Goal: Communication & Community: Answer question/provide support

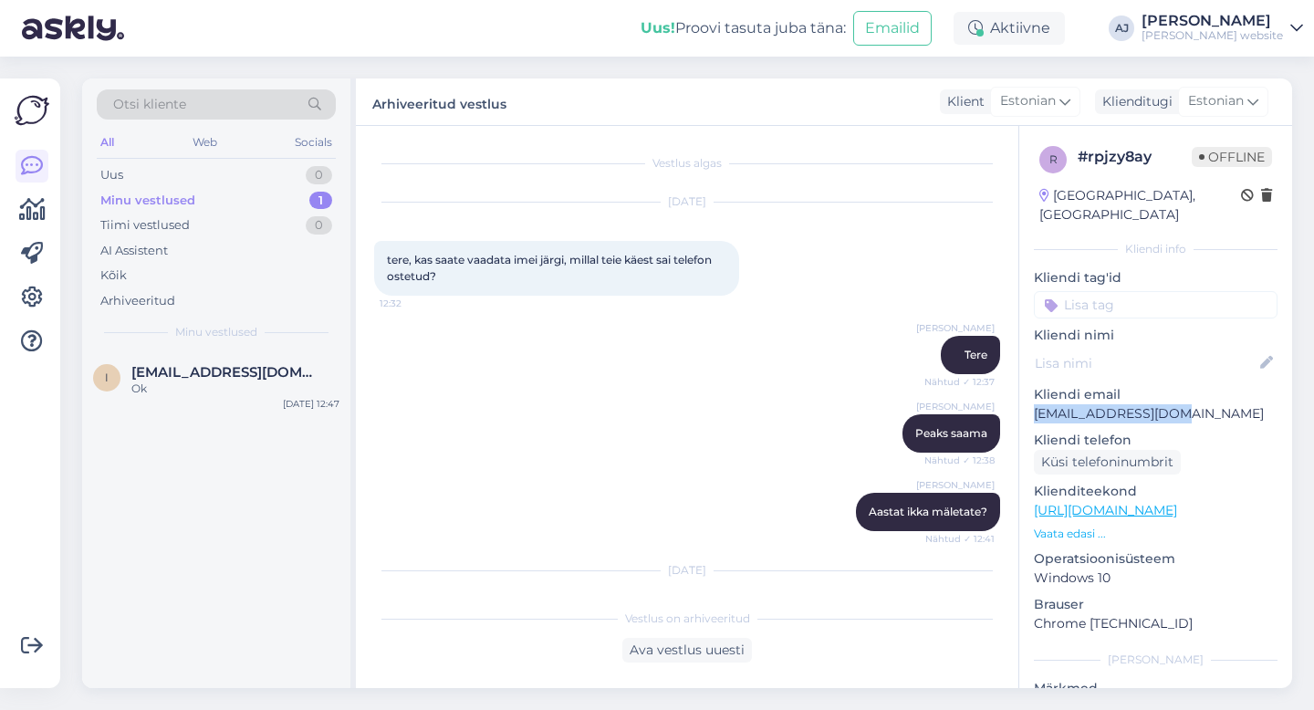
scroll to position [3699, 0]
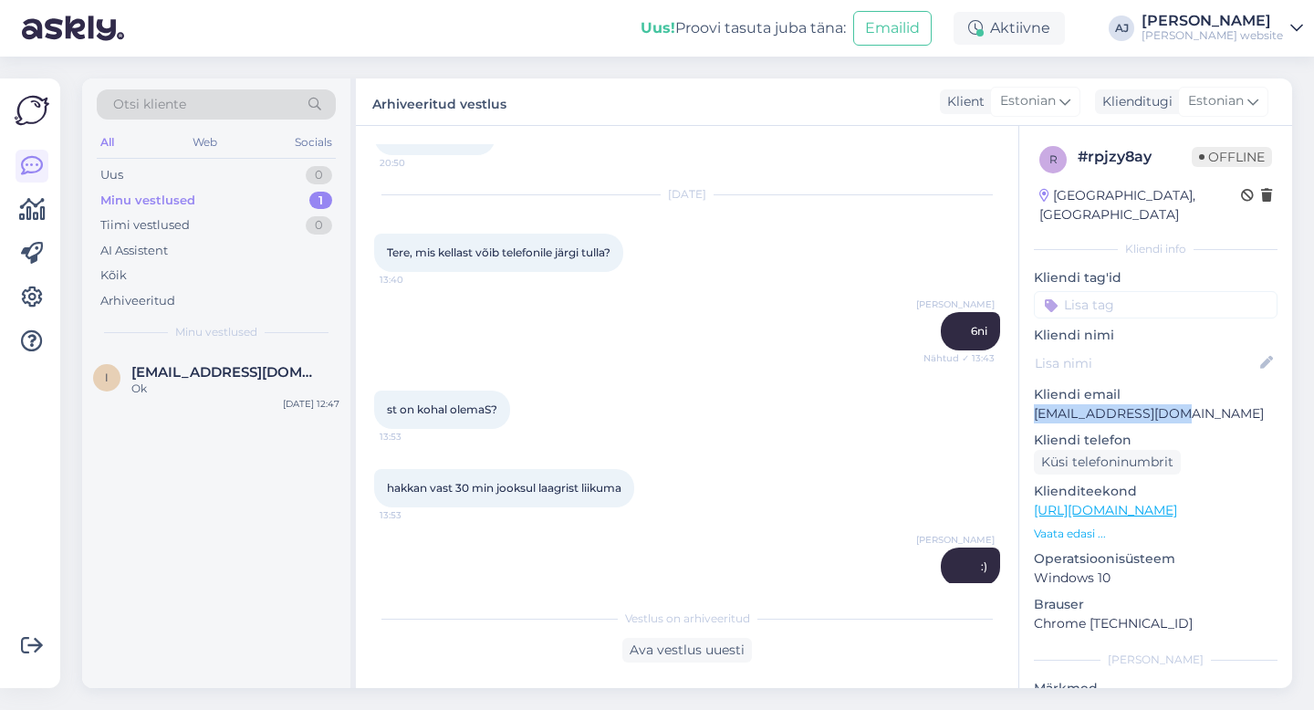
click at [128, 198] on div "Minu vestlused" at bounding box center [147, 201] width 95 height 18
click at [191, 373] on span "[EMAIL_ADDRESS][DOMAIN_NAME]" at bounding box center [226, 372] width 190 height 16
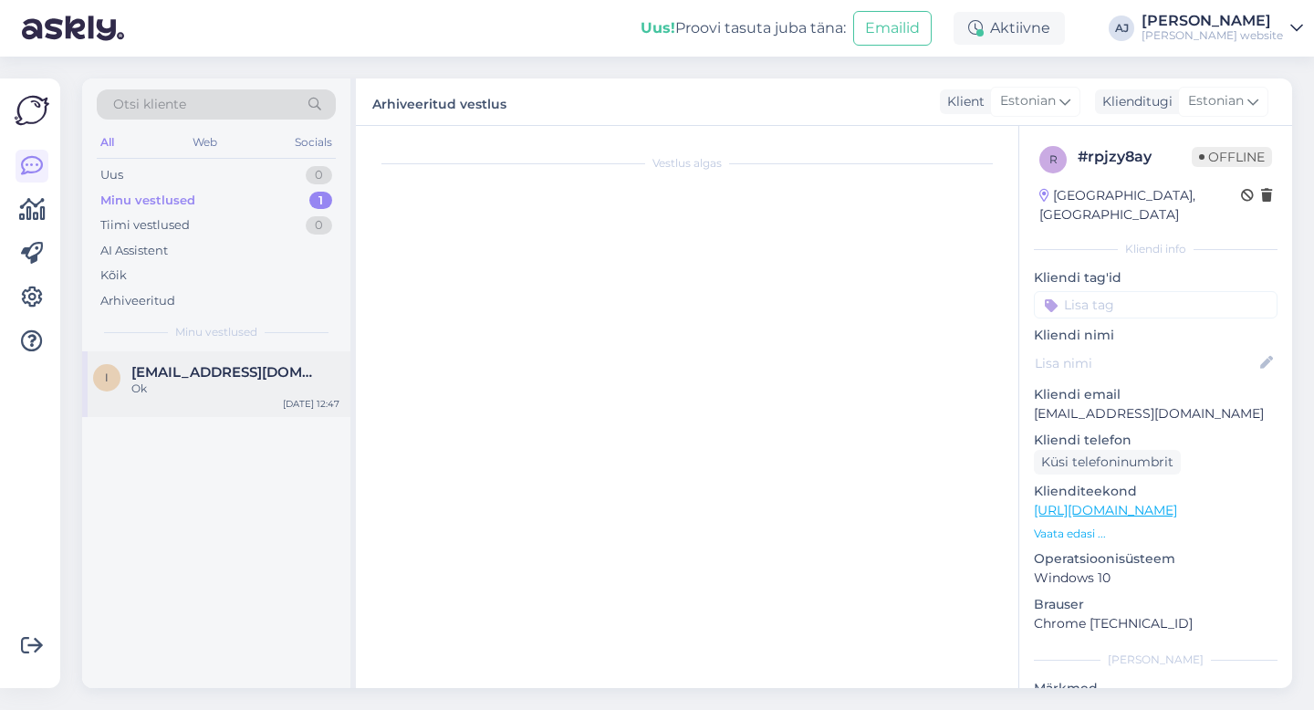
scroll to position [2585, 0]
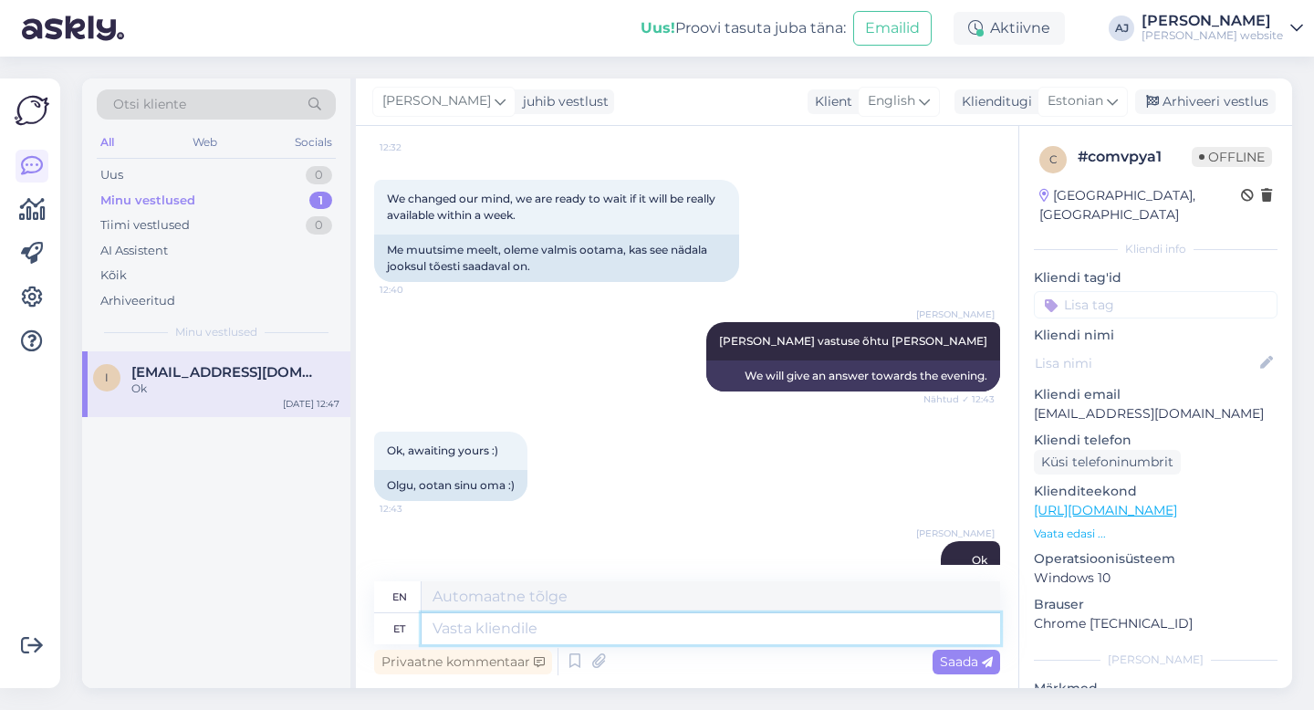
click at [474, 628] on textarea at bounding box center [710, 628] width 578 height 31
type textarea "Tere"
type textarea "Hello"
type textarea "Tere õhtust"
type textarea "Good evening"
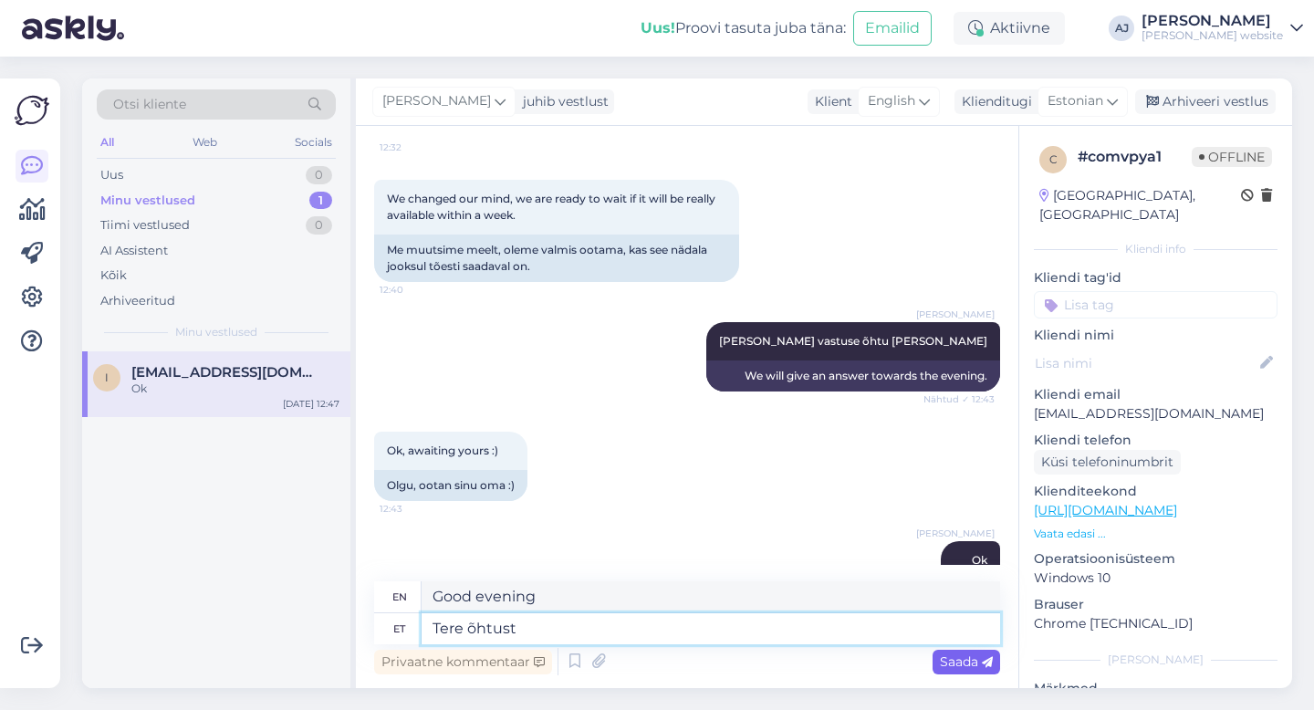
type textarea "Tere õhtust"
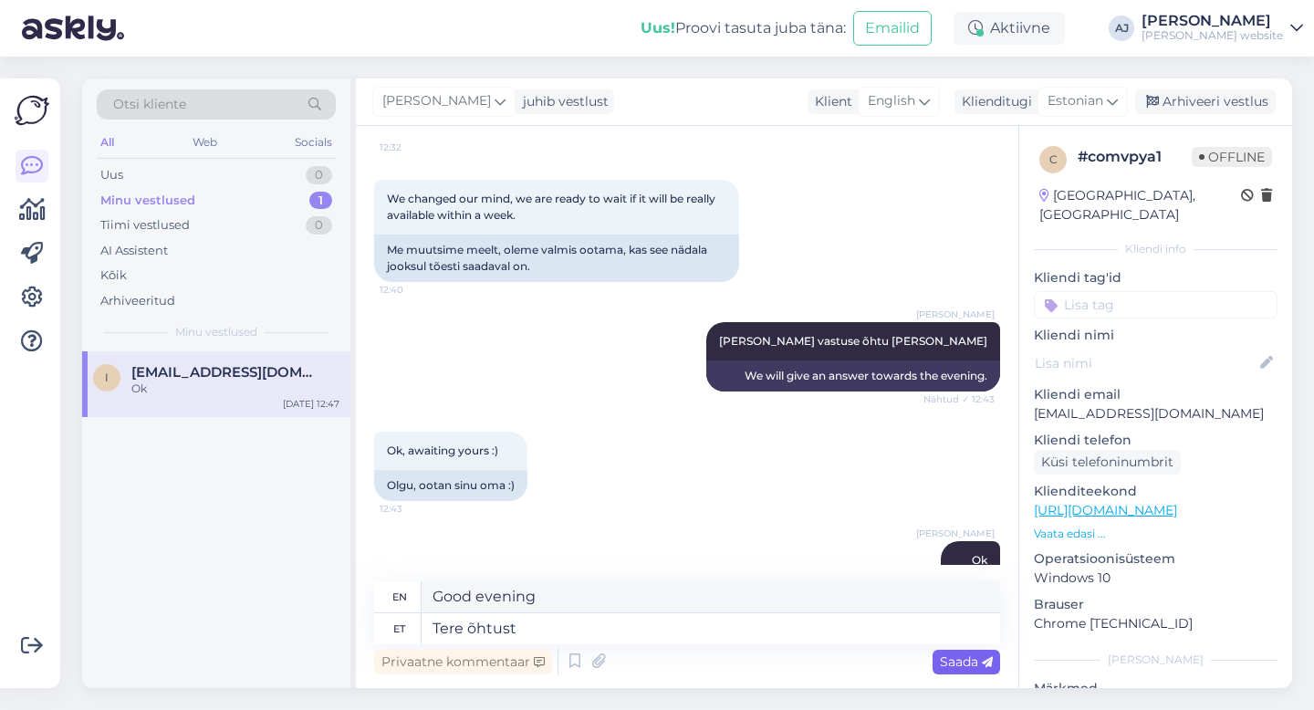
click at [947, 660] on span "Saada" at bounding box center [966, 661] width 53 height 16
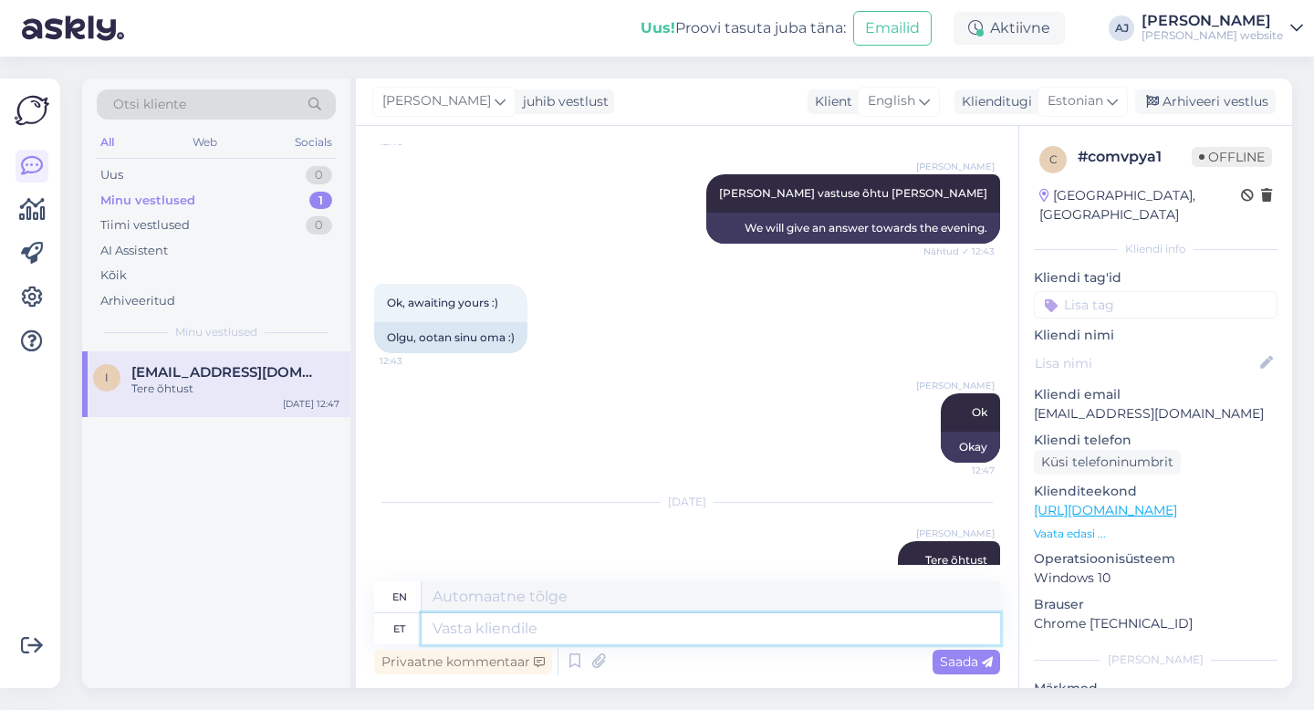
click at [486, 629] on textarea at bounding box center [710, 628] width 578 height 31
type textarea "Hinnaga"
type textarea "With price"
type textarea "Hinnaga 2"
type textarea "Priced at 2"
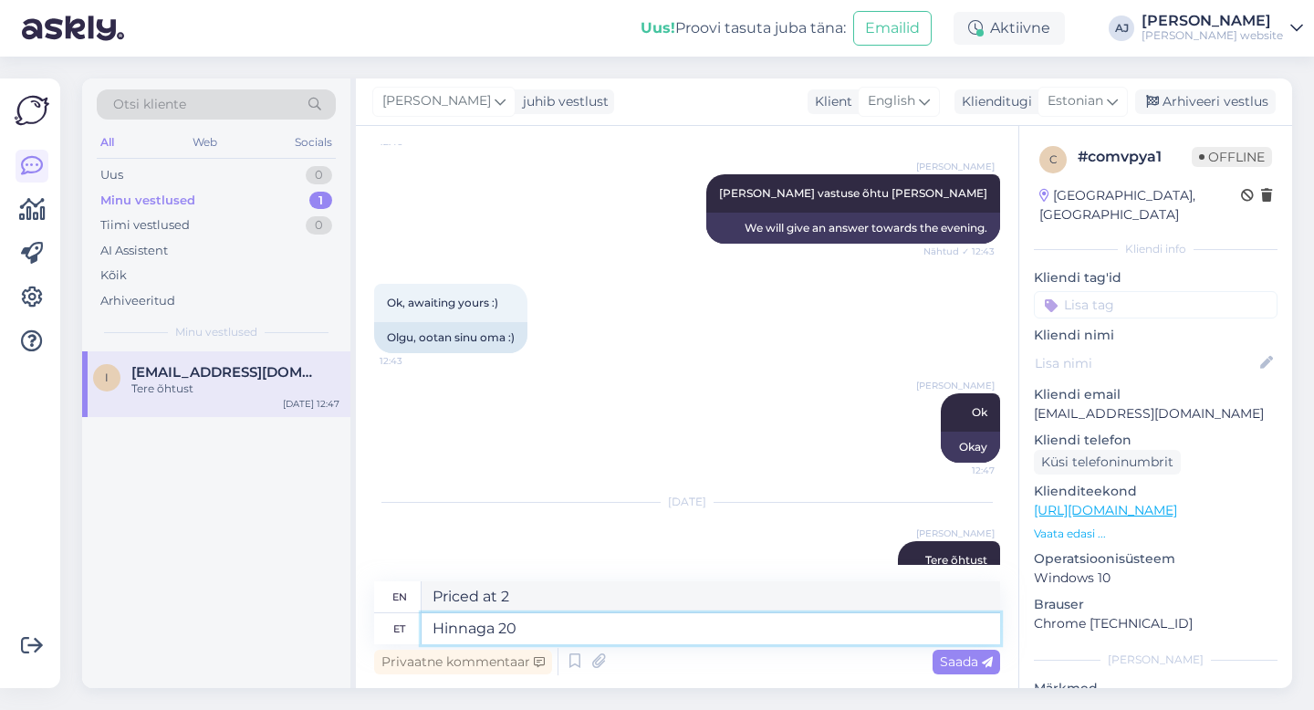
type textarea "Hinnaga 209"
type textarea "Priced at 20"
type textarea "Hinnaga 2099"
type textarea "Priced at 2099"
type textarea "Hinnaga 2089"
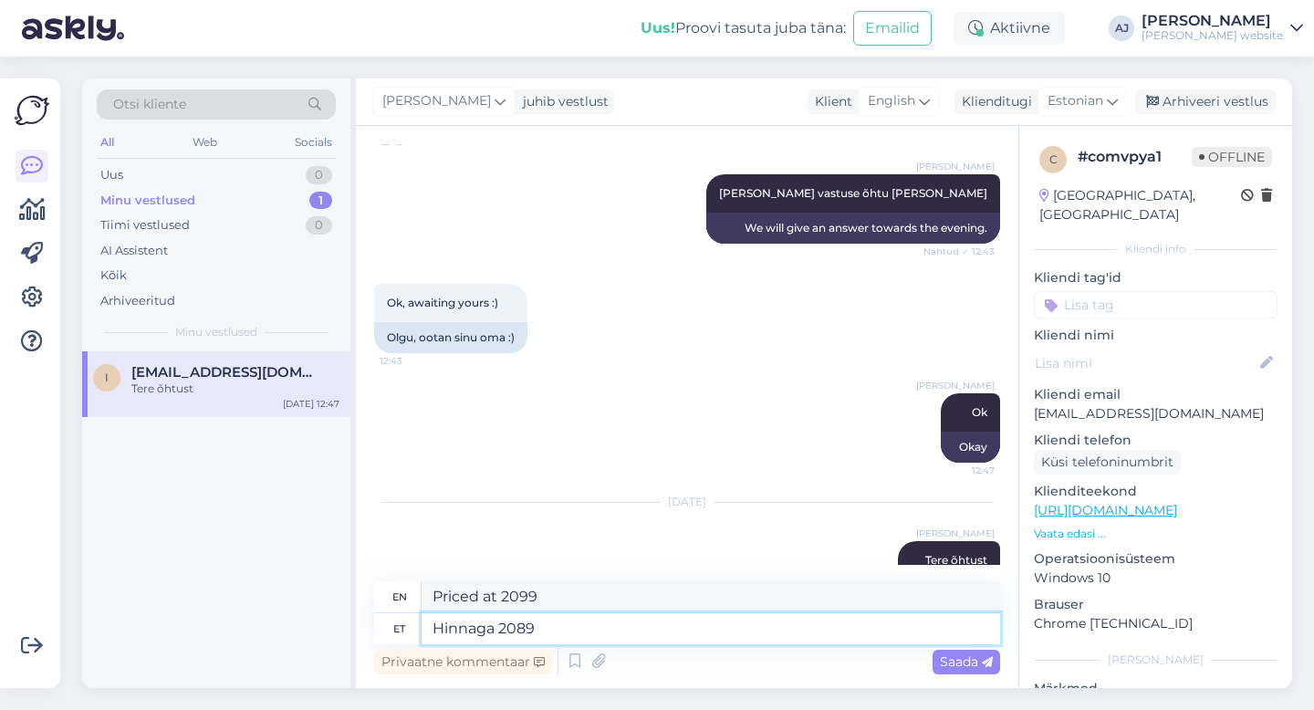
type textarea "Priced at 2089"
type textarea "Hinnaga 2089€"
type textarea "Priced at €2089"
type textarea "Hinnaga 2089€ saaksime"
type textarea "For the price of €2089 we could get"
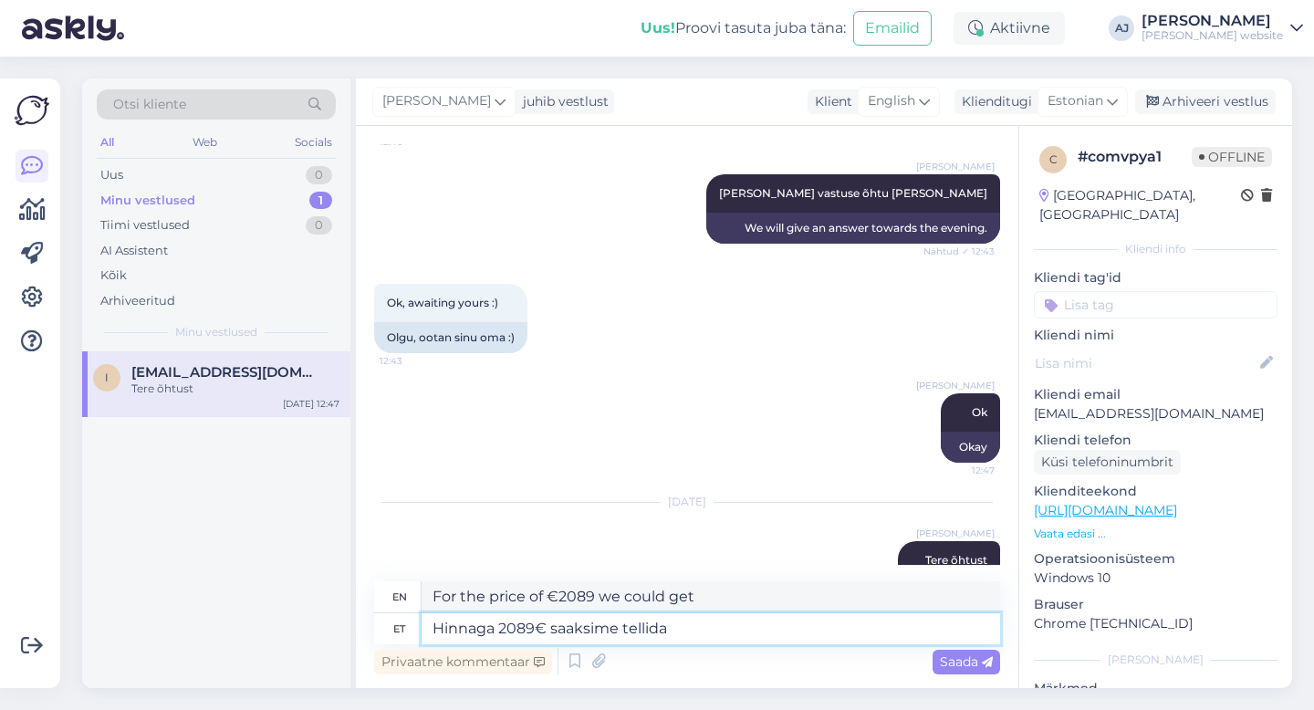
type textarea "Hinnaga 2089€ saaksime tellida"
type textarea "We could order for 2089€"
type textarea "Hinnaga 2089€ saaksime tellida neljapäevaks"
type textarea "At a price of €2089, we could order by [DATE]."
type textarea "Hinnaga 2089€ saaksime tellida neljapäevaks"
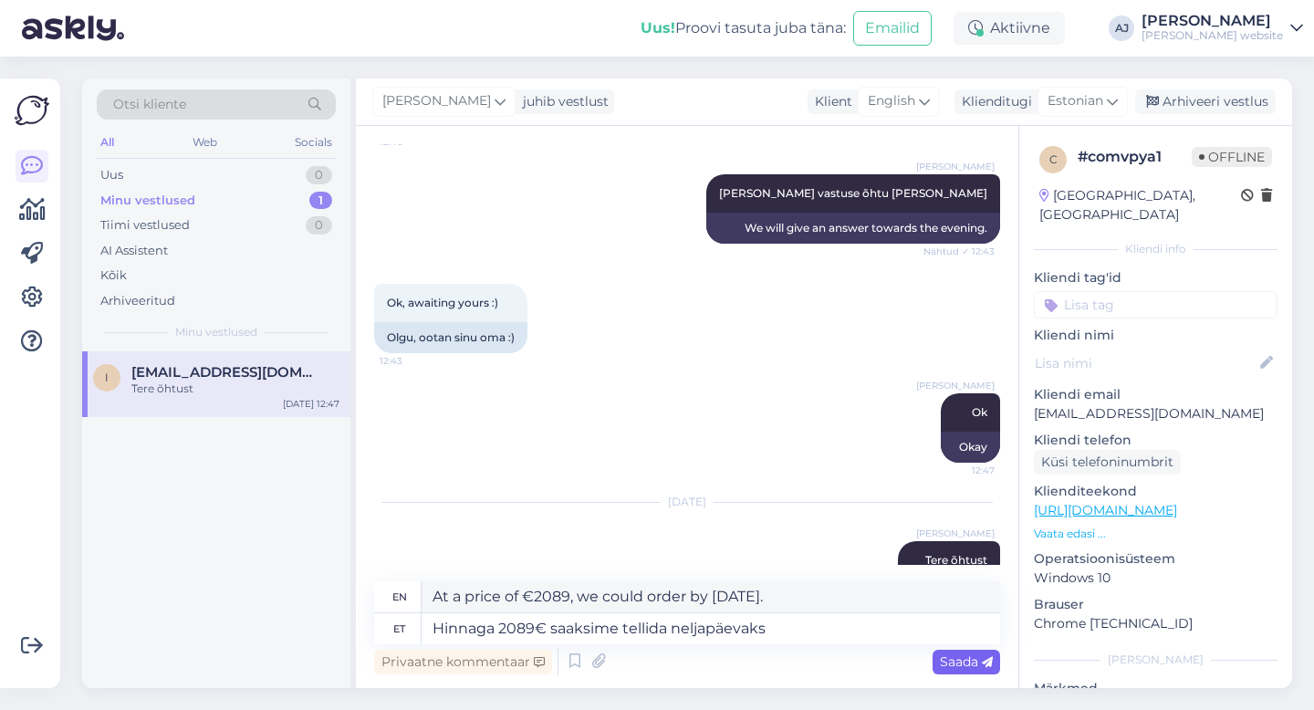
click at [963, 662] on span "Saada" at bounding box center [966, 661] width 53 height 16
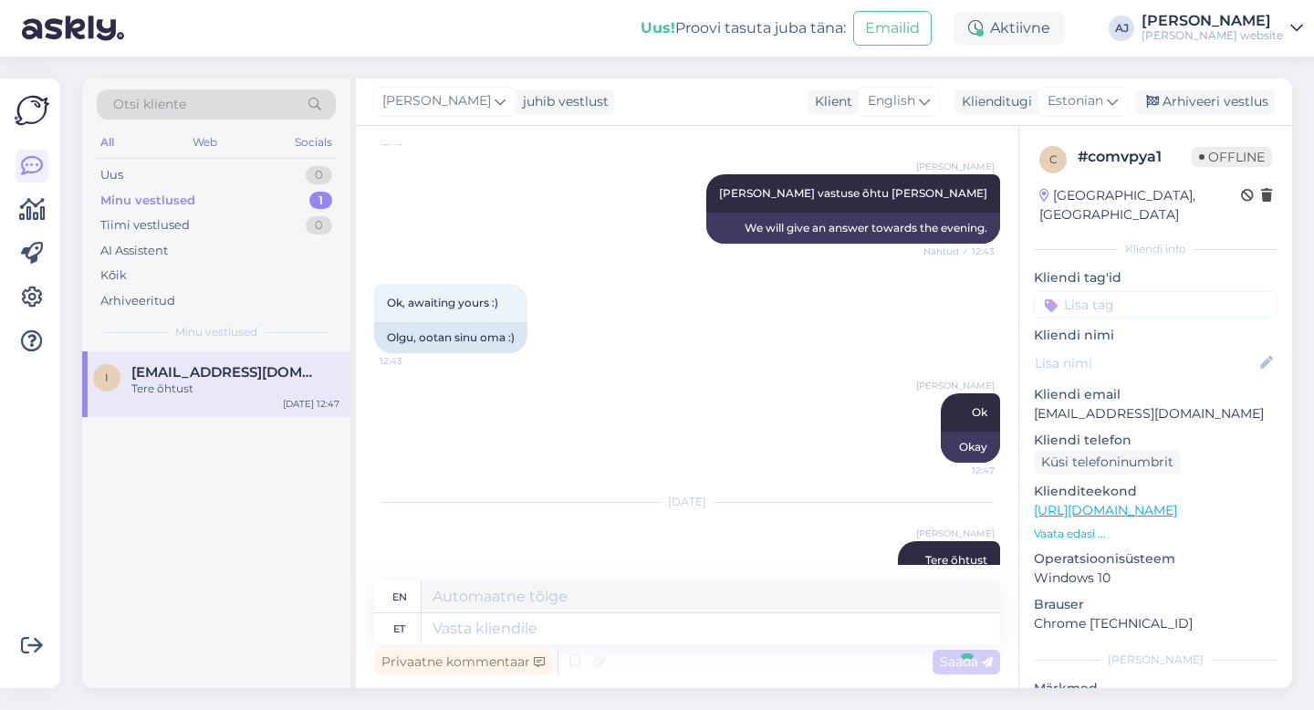
scroll to position [2842, 0]
